Goal: Task Accomplishment & Management: Use online tool/utility

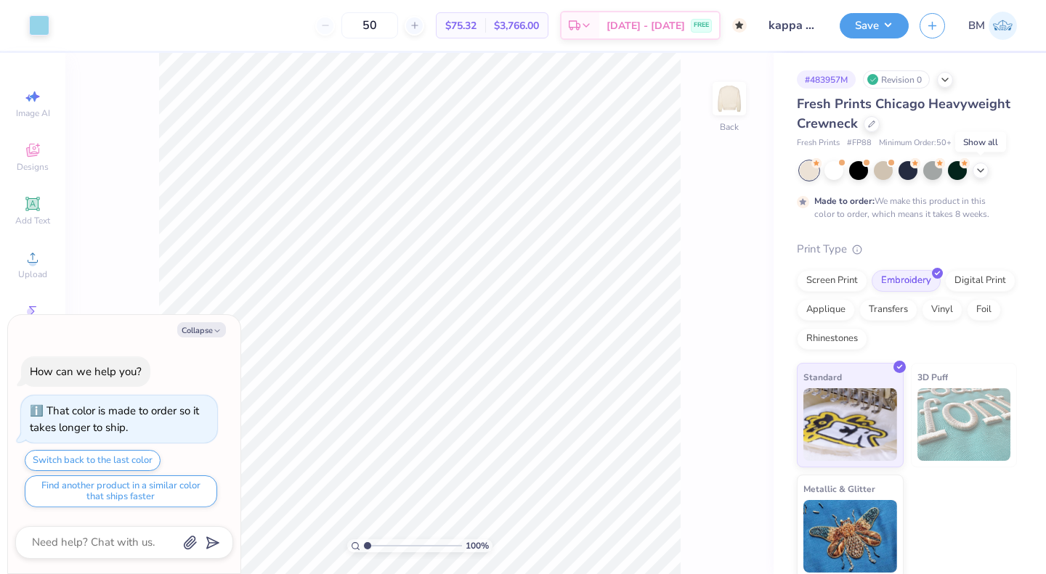
click at [982, 169] on icon at bounding box center [981, 171] width 12 height 12
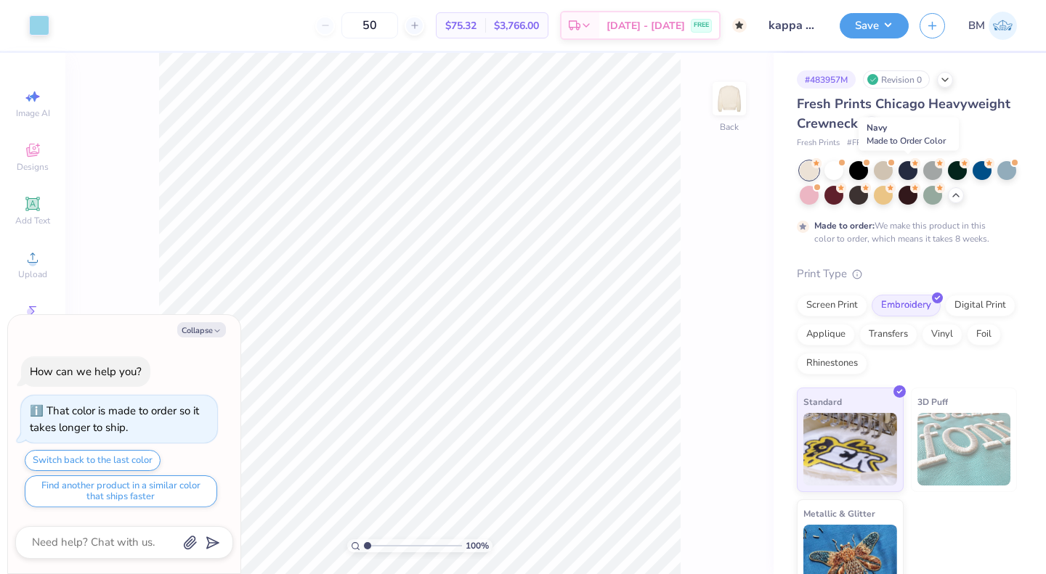
click at [900, 169] on div at bounding box center [907, 170] width 19 height 19
click at [198, 334] on button "Collapse" at bounding box center [201, 329] width 49 height 15
type textarea "x"
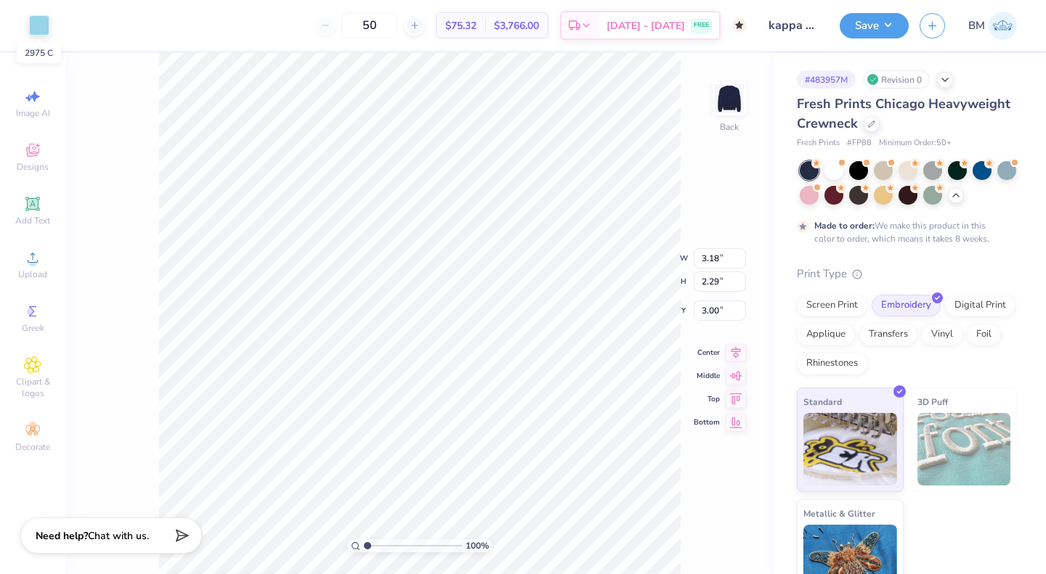
click at [34, 19] on div at bounding box center [39, 25] width 20 height 20
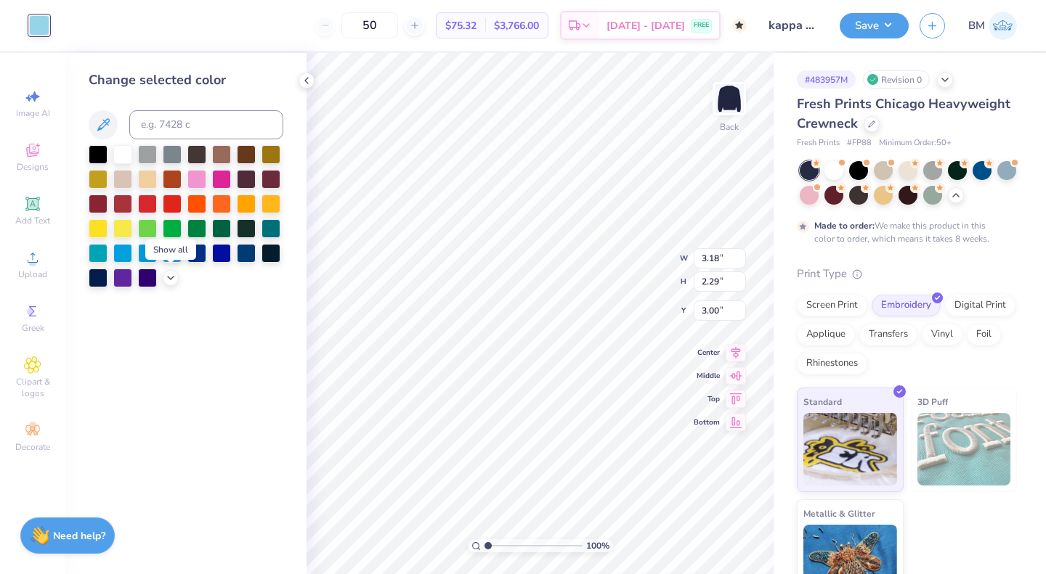
click at [166, 273] on icon at bounding box center [171, 278] width 12 height 12
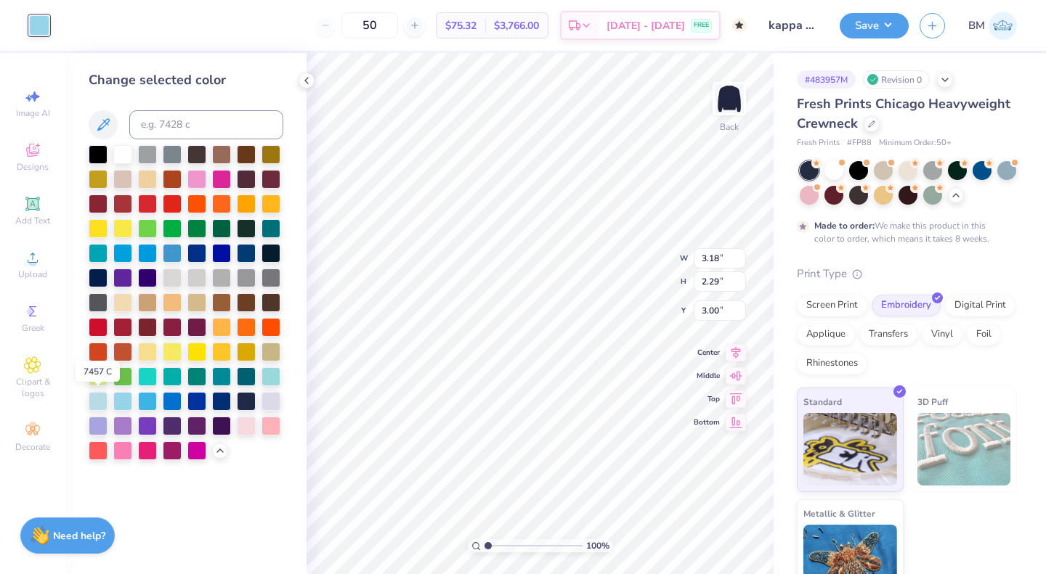
click at [89, 399] on div at bounding box center [98, 401] width 19 height 19
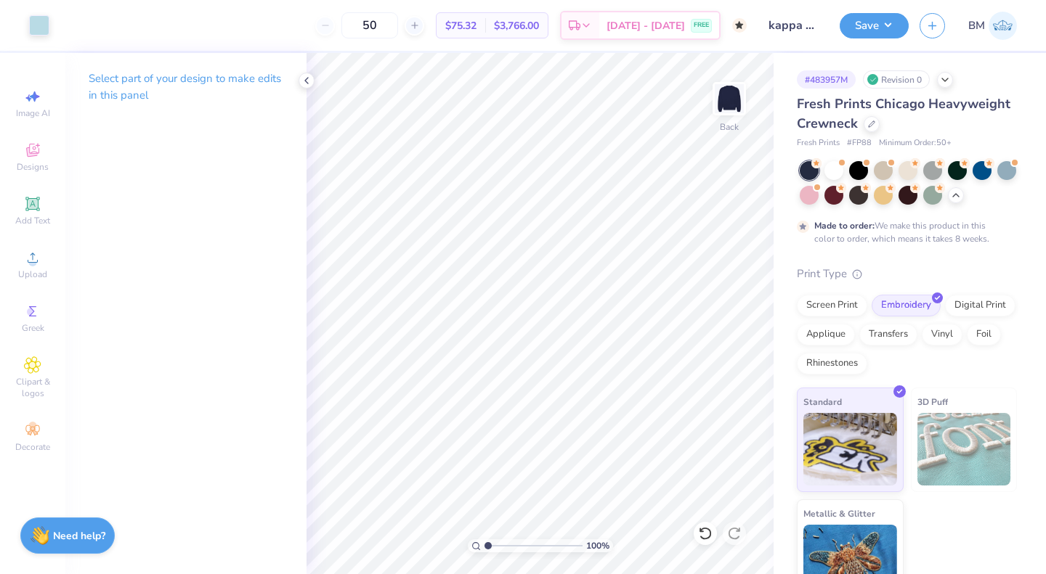
click at [863, 28] on button "Save" at bounding box center [873, 25] width 69 height 25
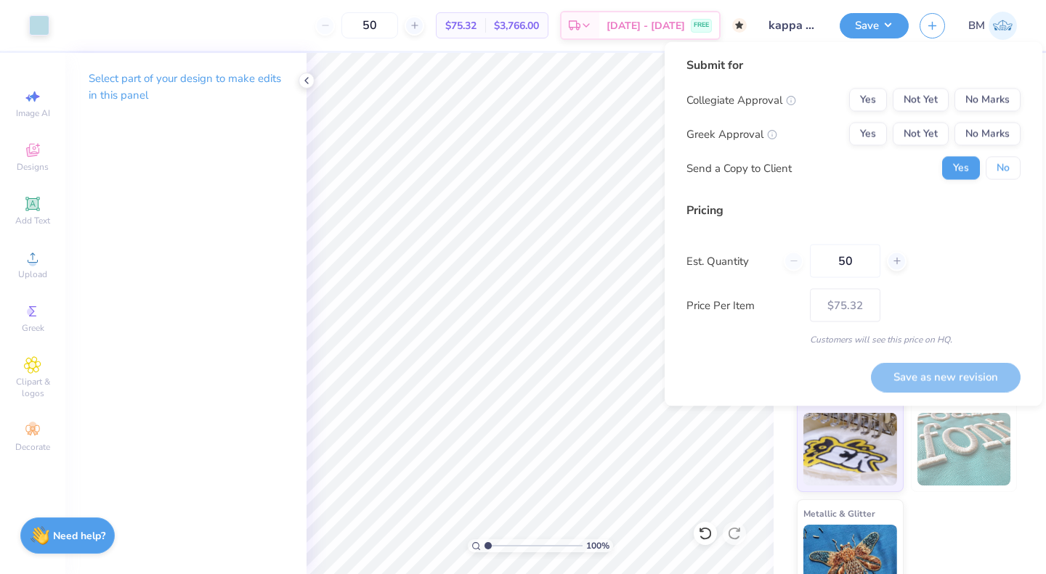
click at [996, 173] on button "No" at bounding box center [1002, 168] width 35 height 23
click at [786, 261] on div "50" at bounding box center [845, 261] width 123 height 33
click at [797, 262] on div "50" at bounding box center [845, 261] width 123 height 33
click at [913, 131] on button "Not Yet" at bounding box center [920, 134] width 56 height 23
click at [976, 100] on button "No Marks" at bounding box center [987, 100] width 66 height 23
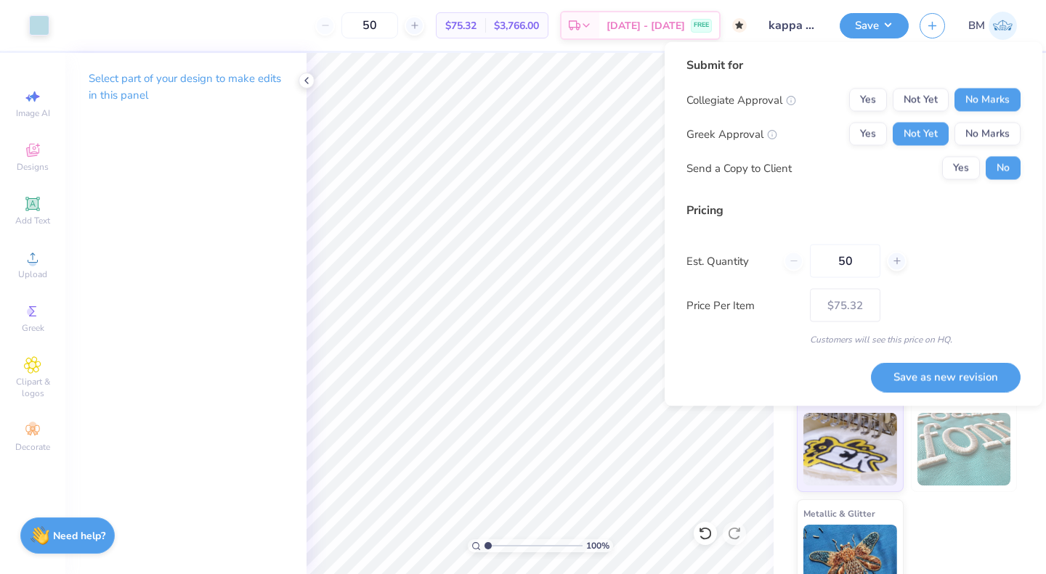
click at [903, 375] on button "Save as new revision" at bounding box center [946, 377] width 150 height 30
type input "$75.32"
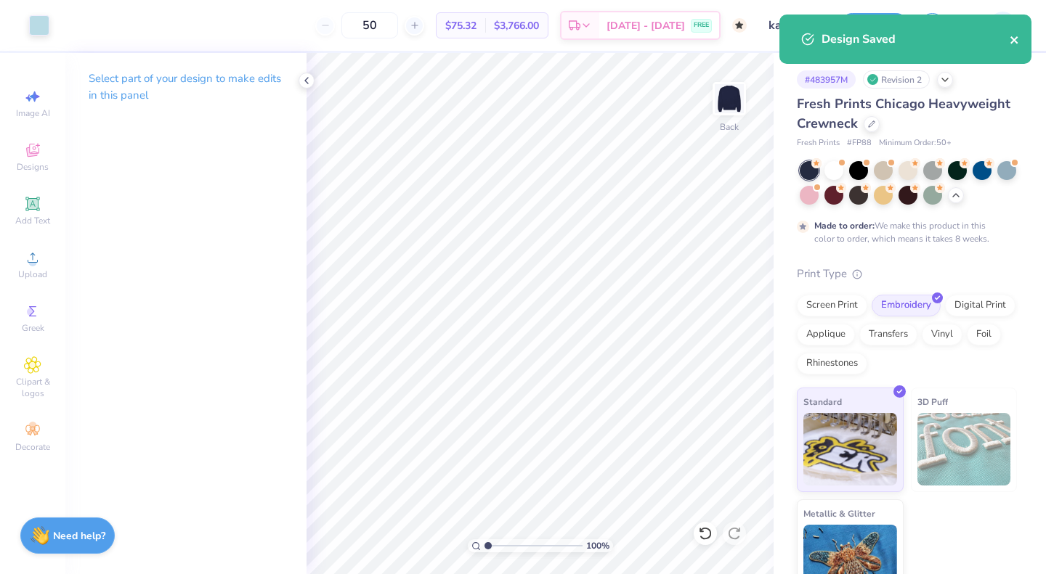
click at [1014, 41] on icon "close" at bounding box center [1013, 39] width 7 height 7
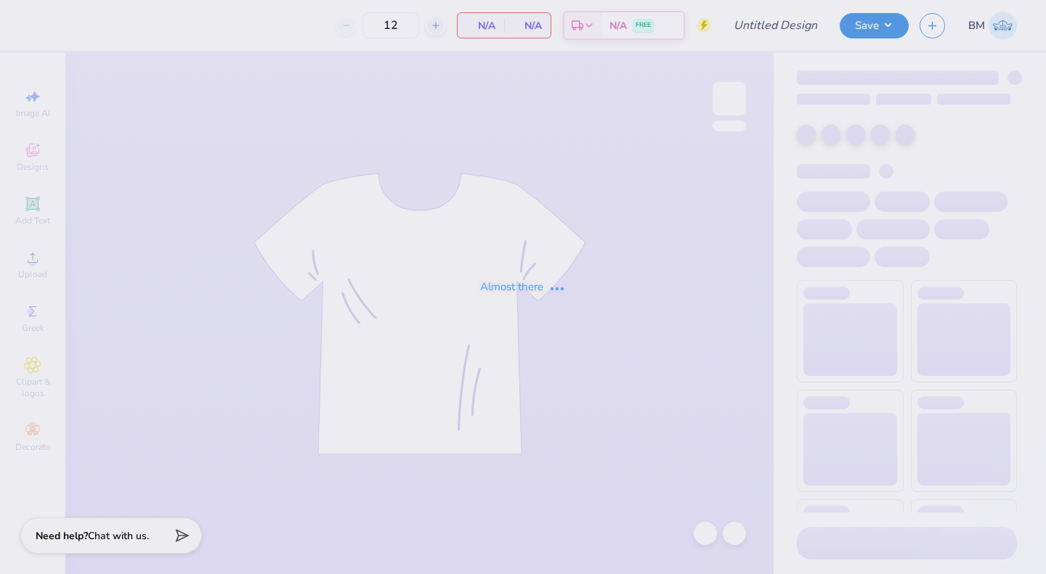
type input "kappa 50th shirt"
type input "50"
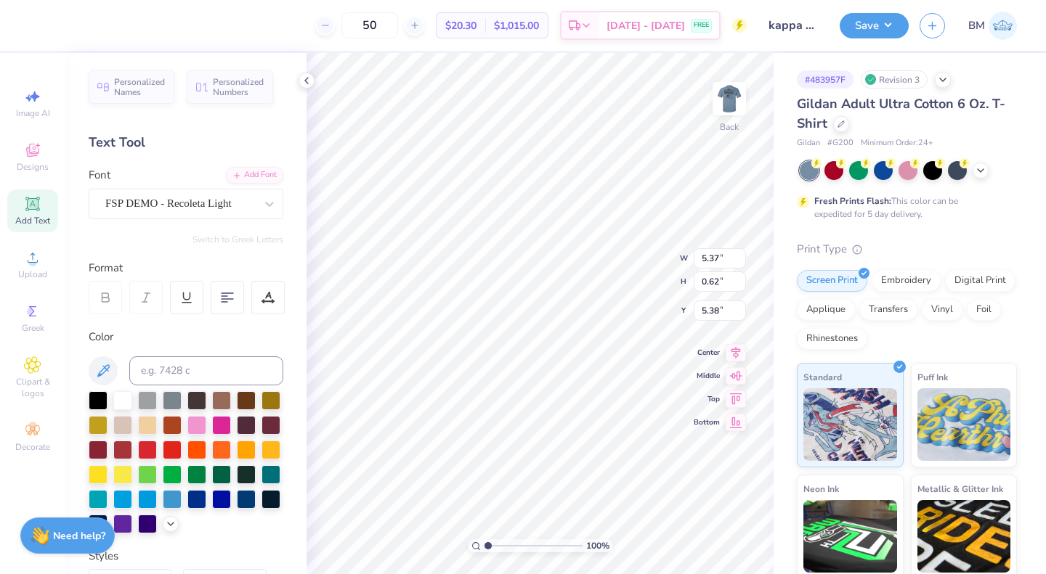
scroll to position [12, 1]
type input "2.72"
type input "1.75"
type input "4.25"
type input "4.51"
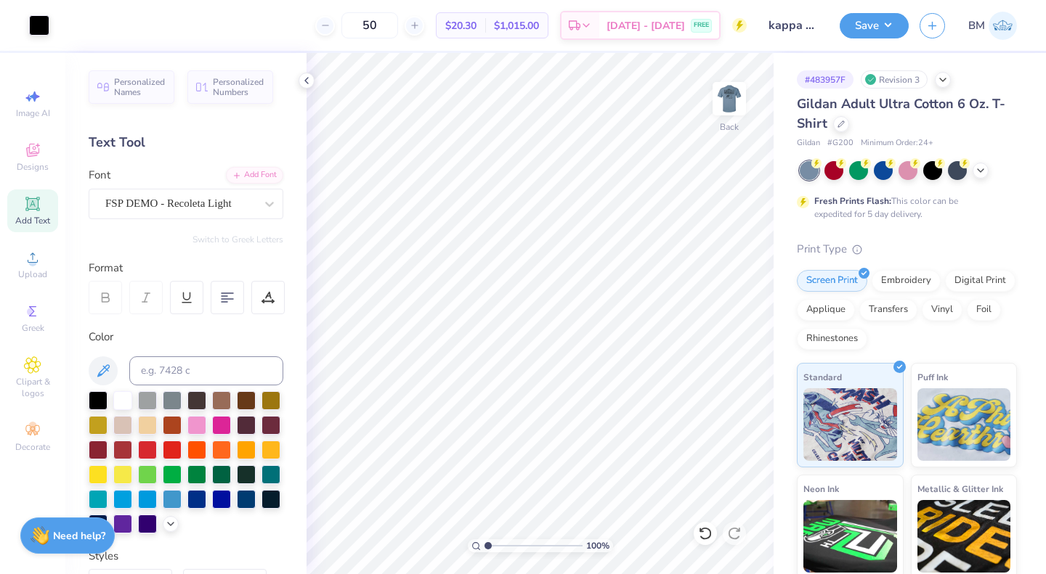
click at [855, 34] on button "Save" at bounding box center [873, 25] width 69 height 25
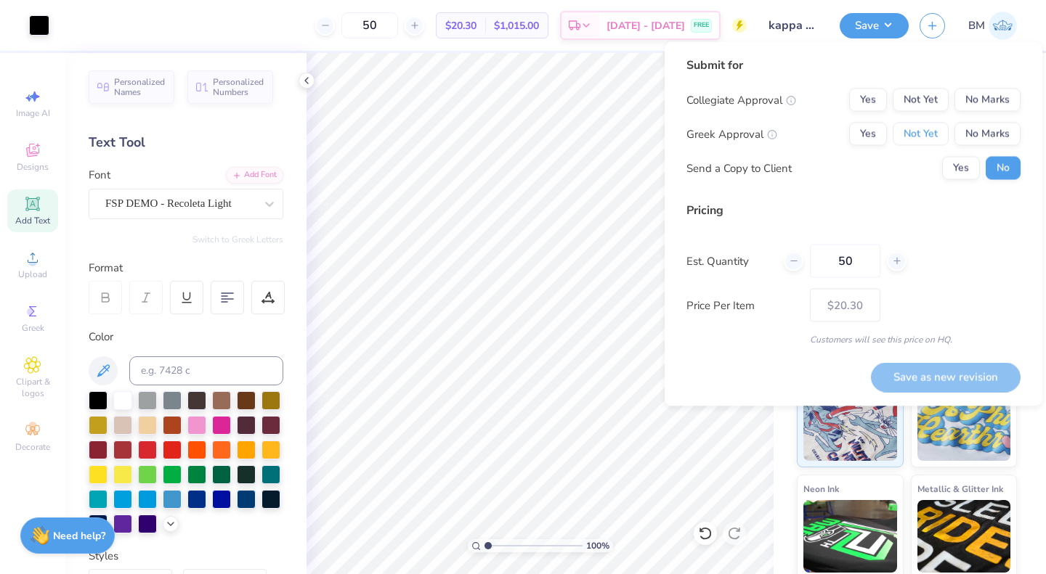
click at [921, 130] on button "Not Yet" at bounding box center [920, 134] width 56 height 23
click at [983, 89] on button "No Marks" at bounding box center [987, 100] width 66 height 23
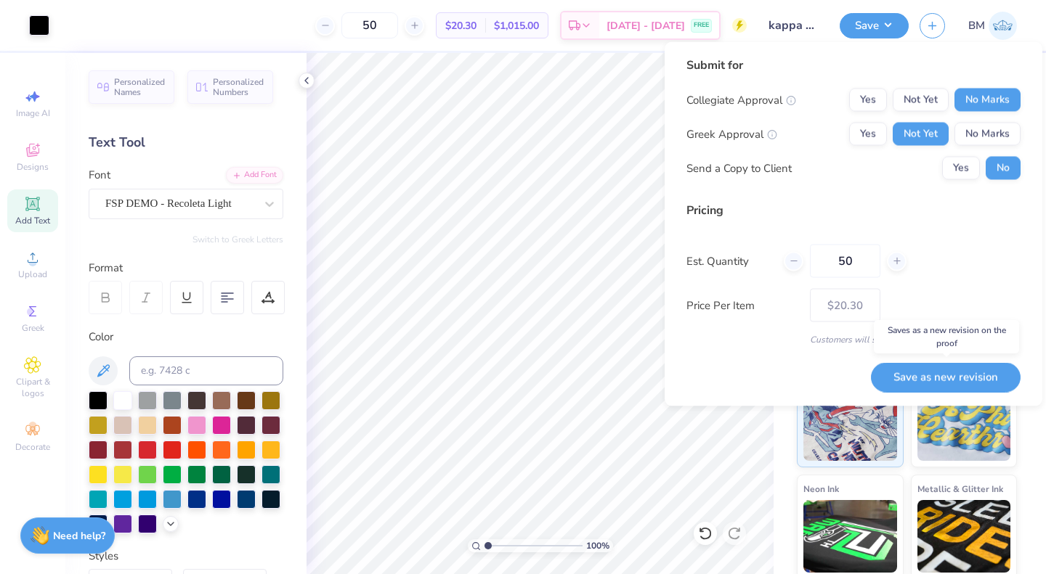
click at [917, 378] on button "Save as new revision" at bounding box center [946, 377] width 150 height 30
type input "$20.30"
